Goal: Manage account settings

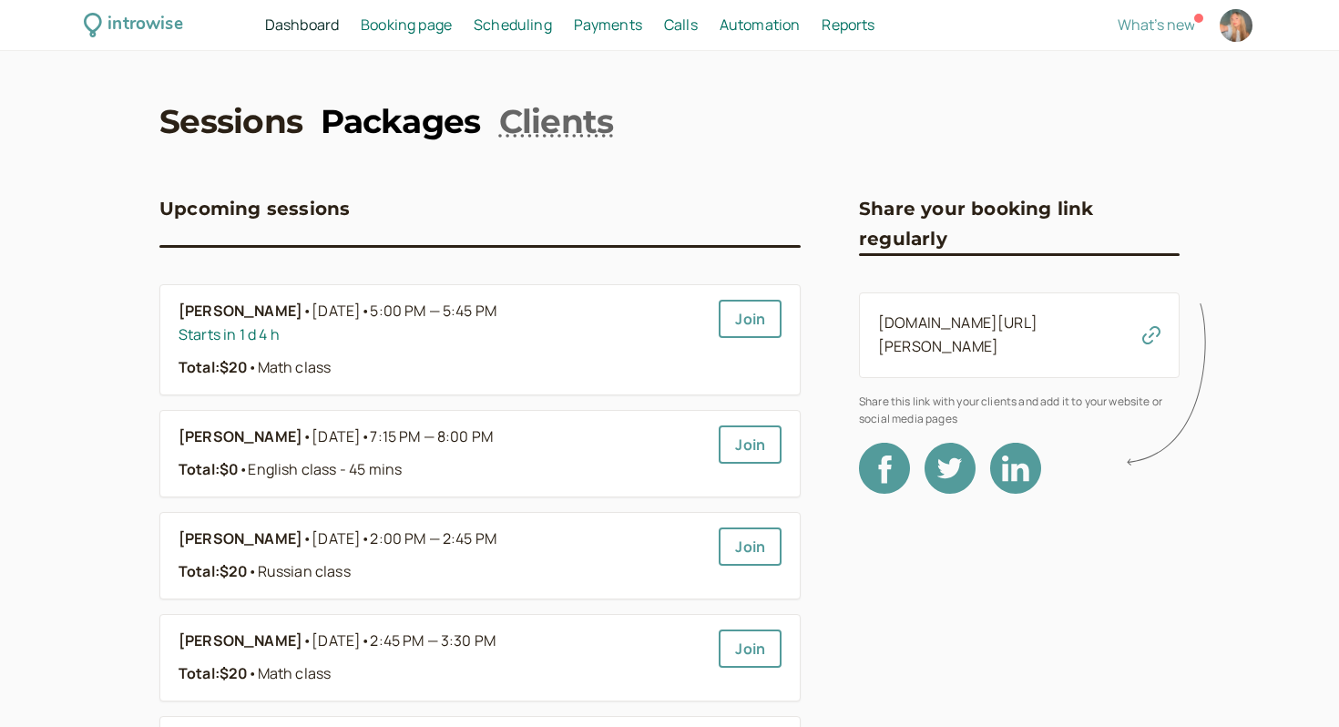
click at [412, 122] on link "Packages" at bounding box center [400, 121] width 159 height 46
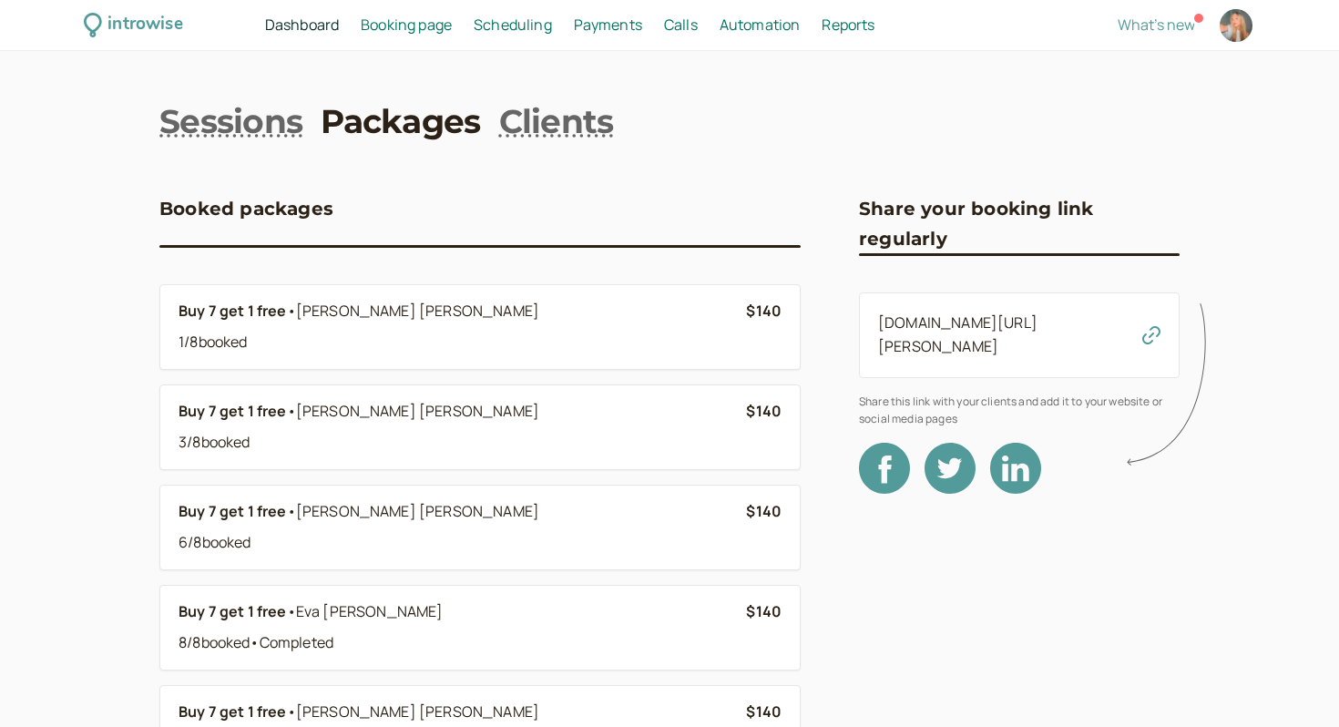
click at [346, 124] on link "Packages" at bounding box center [400, 121] width 159 height 46
click at [420, 12] on div "introwise Dashboard Dashboard Booking page Booking Scheduling Scheduling Paymen…" at bounding box center [669, 25] width 1339 height 51
click at [358, 43] on div "introwise Dashboard Dashboard Booking page Booking Scheduling Scheduling Paymen…" at bounding box center [669, 25] width 1339 height 51
click at [385, 28] on span "Booking page" at bounding box center [406, 25] width 91 height 20
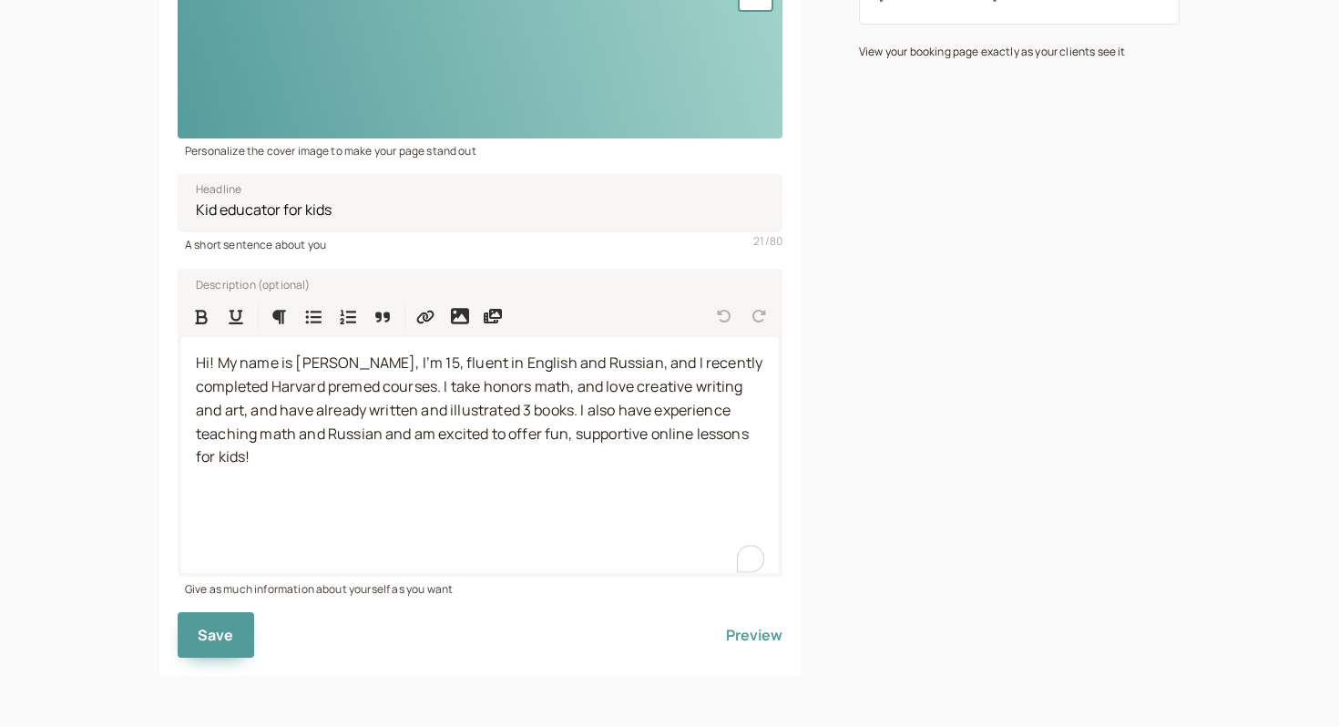
click at [65, 226] on div "introwise Dashboard Dashboard Booking page Booking Scheduling Scheduling Paymen…" at bounding box center [669, 191] width 1339 height 1072
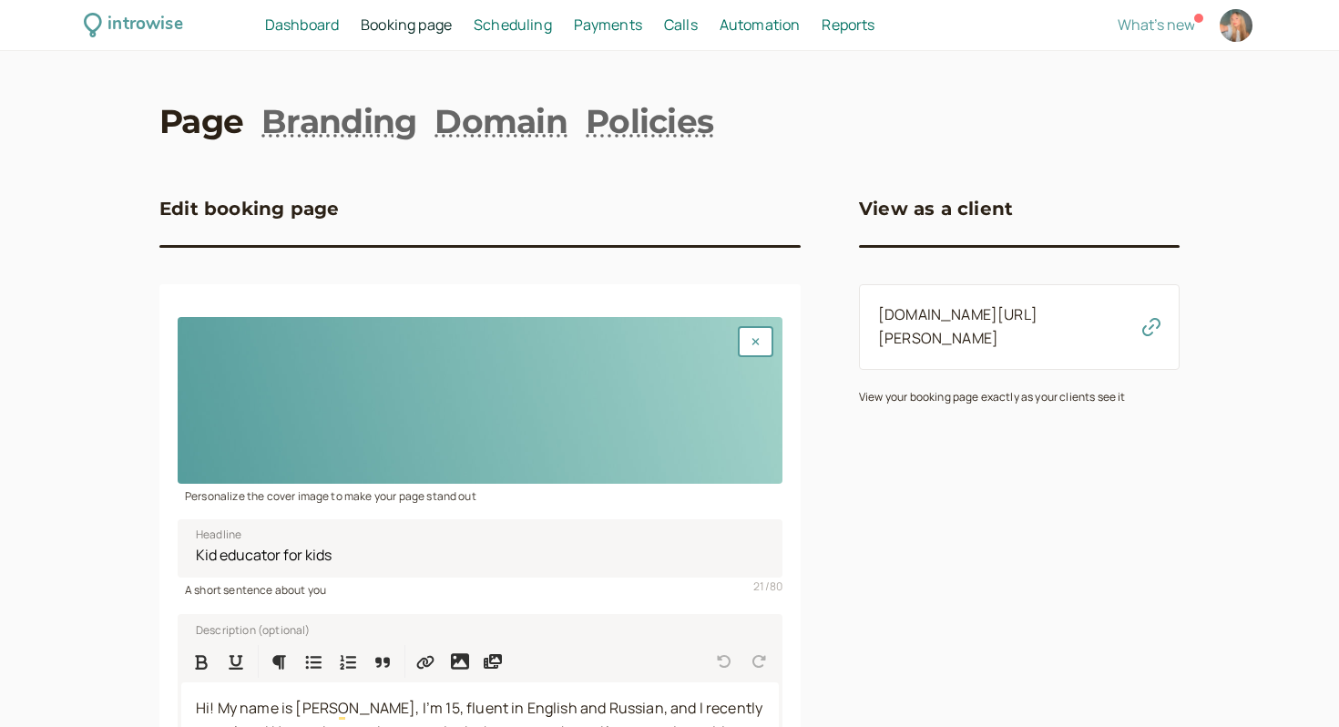
click at [1232, 20] on div at bounding box center [1236, 25] width 33 height 33
select select "America/Los_Angeles"
